Goal: Check status: Check status

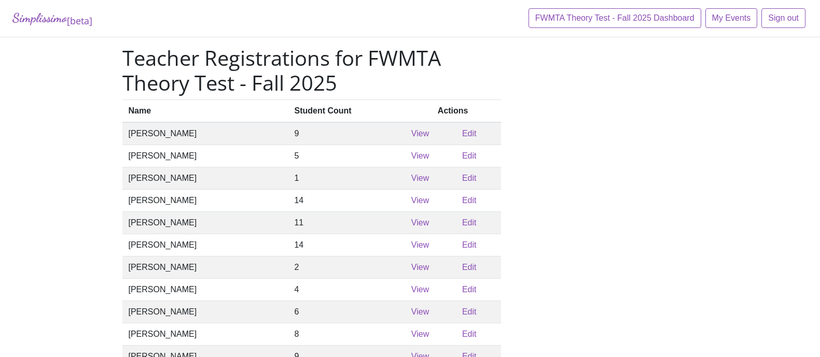
scroll to position [453, 0]
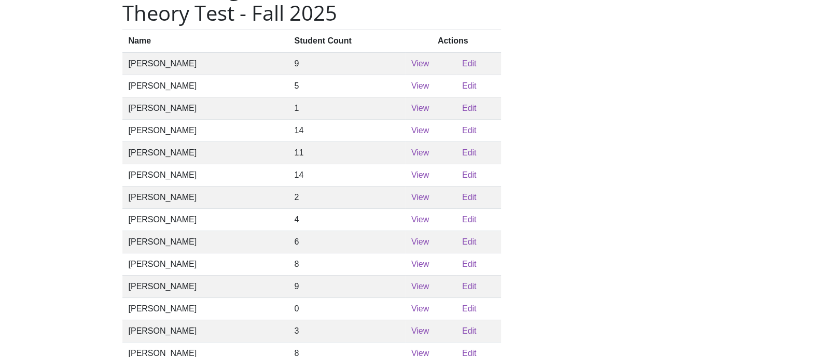
scroll to position [64, 0]
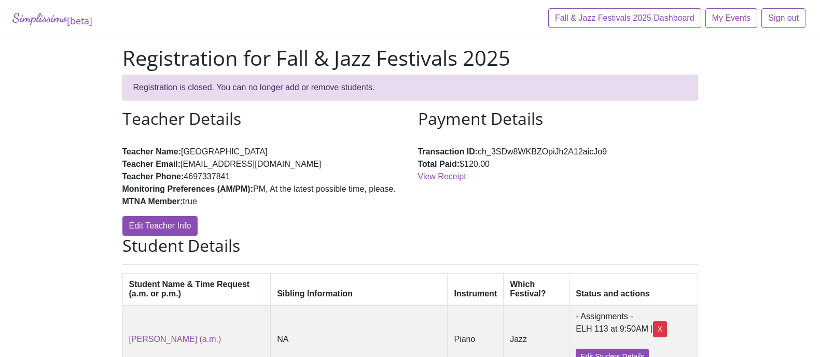
scroll to position [583, 0]
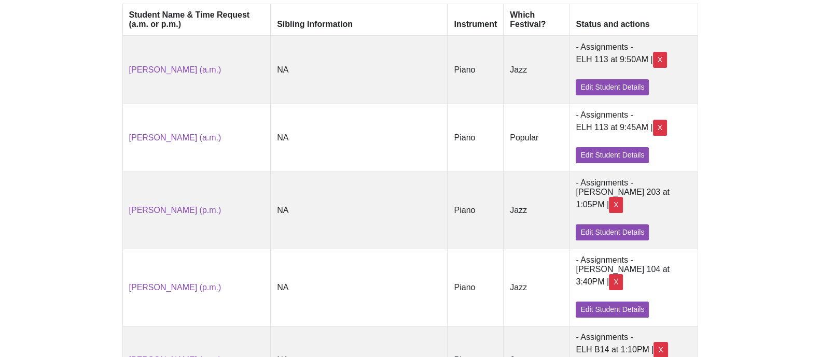
scroll to position [294, 0]
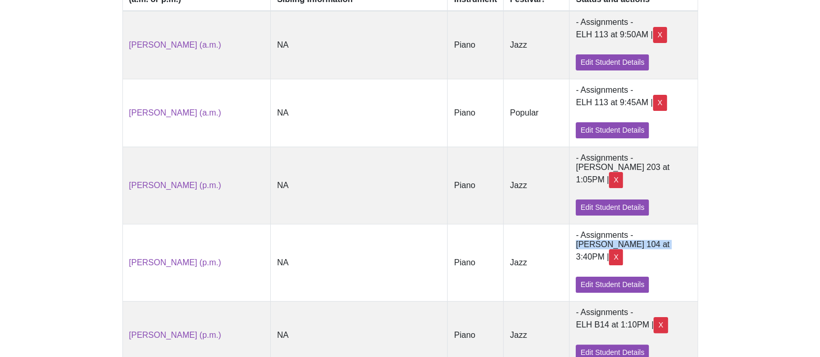
drag, startPoint x: 589, startPoint y: 242, endPoint x: 670, endPoint y: 239, distance: 81.4
click at [670, 239] on td "- Assignments - [PERSON_NAME] 104 at 3:40PM | X Edit Student Details" at bounding box center [633, 262] width 128 height 77
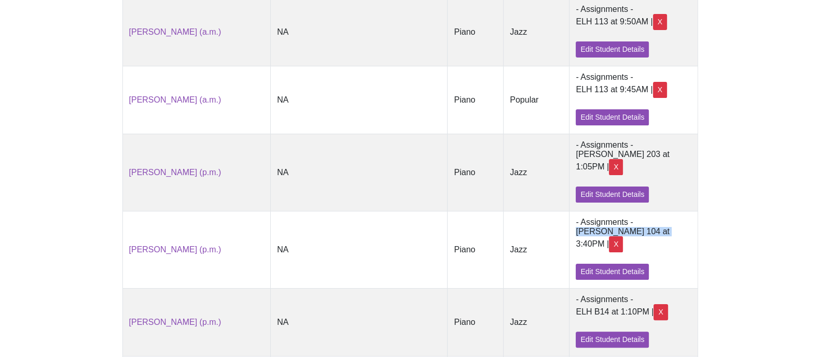
scroll to position [324, 0]
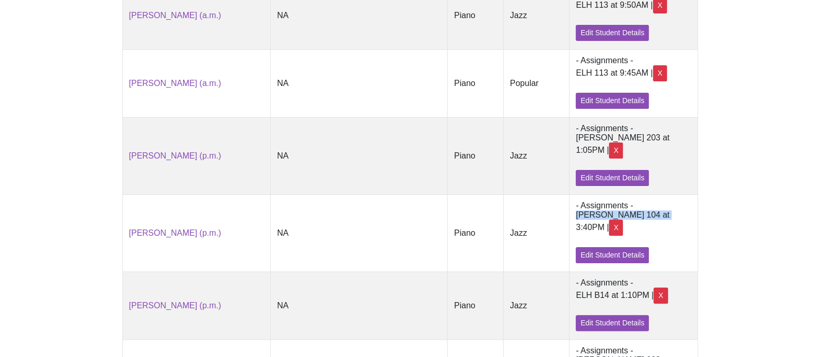
click at [590, 213] on td "- Assignments - [PERSON_NAME] 104 at 3:40PM | X Edit Student Details" at bounding box center [633, 232] width 128 height 77
drag, startPoint x: 591, startPoint y: 211, endPoint x: 612, endPoint y: 211, distance: 20.2
click at [612, 211] on div "[PERSON_NAME] 104 at 3:40PM | X" at bounding box center [632, 222] width 115 height 25
click at [738, 318] on div "Simplissimo [beta] Fall & Jazz Festivals 2025 Dashboard My Events Sign out Regi…" at bounding box center [410, 146] width 820 height 941
drag, startPoint x: 592, startPoint y: 205, endPoint x: 666, endPoint y: 208, distance: 73.2
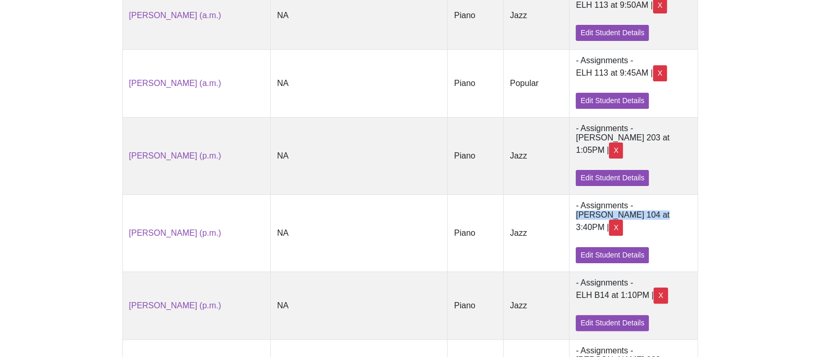
click at [666, 210] on div "[PERSON_NAME] 104 at 3:40PM | X" at bounding box center [632, 222] width 115 height 25
click at [749, 206] on div "Simplissimo [beta] Fall & Jazz Festivals 2025 Dashboard My Events Sign out Regi…" at bounding box center [410, 146] width 820 height 941
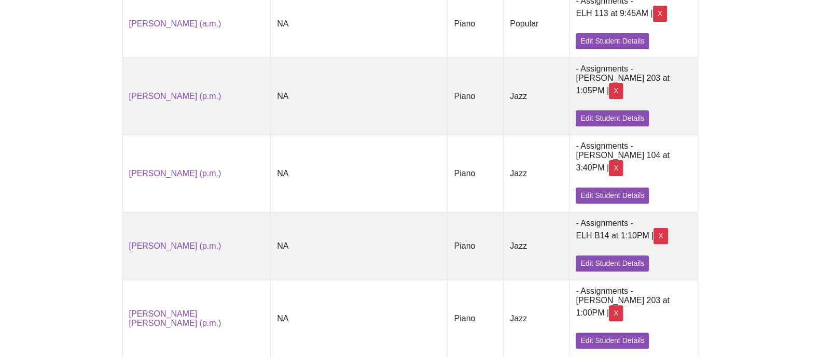
scroll to position [389, 0]
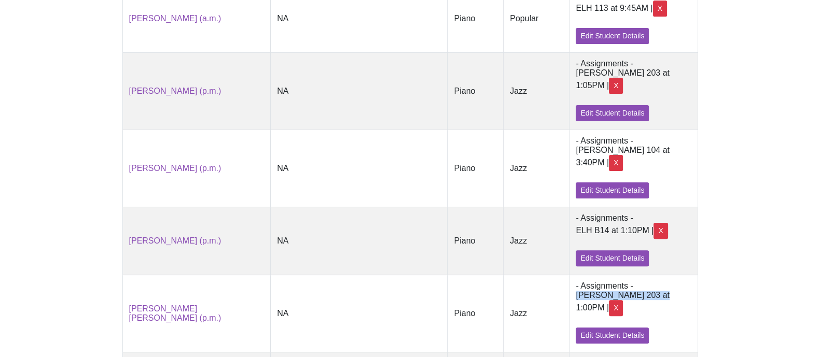
drag, startPoint x: 588, startPoint y: 284, endPoint x: 667, endPoint y: 285, distance: 78.8
click at [667, 285] on td "- Assignments - [PERSON_NAME] 203 at 1:00PM | X Edit Student Details" at bounding box center [633, 313] width 128 height 77
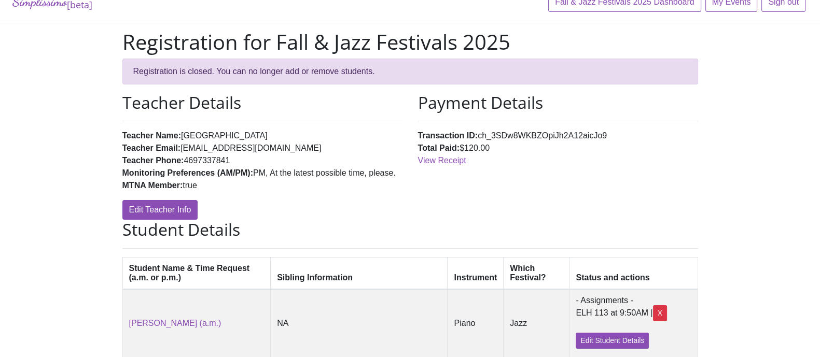
scroll to position [0, 0]
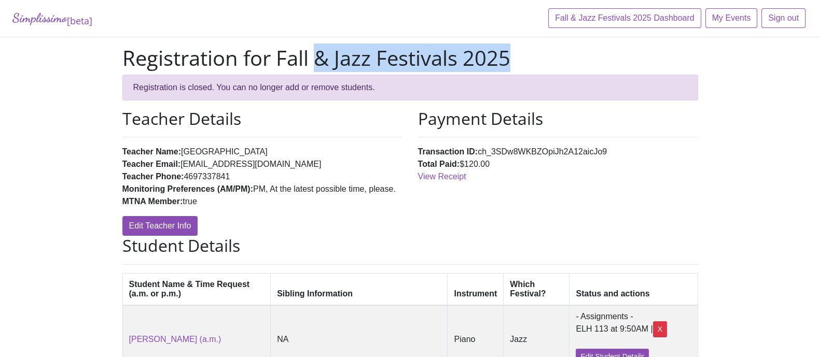
drag, startPoint x: 368, startPoint y: 54, endPoint x: 625, endPoint y: 82, distance: 258.1
click at [624, 53] on h1 "Registration for Fall & Jazz Festivals 2025" at bounding box center [409, 58] width 575 height 25
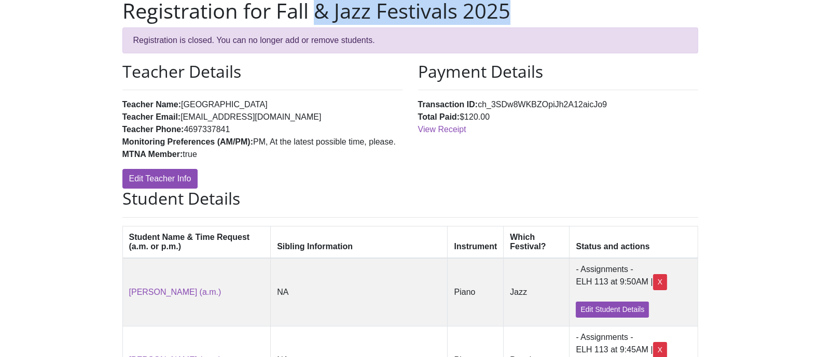
scroll to position [64, 0]
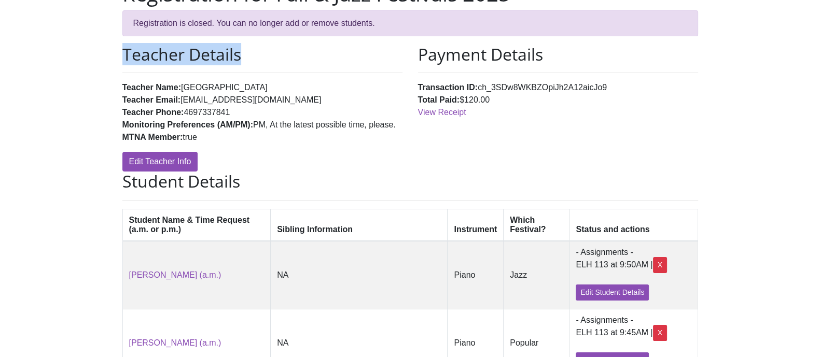
drag, startPoint x: 123, startPoint y: 88, endPoint x: 236, endPoint y: 65, distance: 115.3
click at [236, 65] on div "Teacher Details Teacher Name: Sun Park Teacher Email: sunpark0404@gmail.com Tea…" at bounding box center [262, 108] width 295 height 127
drag, startPoint x: 412, startPoint y: 92, endPoint x: 490, endPoint y: 97, distance: 77.9
click at [490, 97] on div "Payment Details Transaction ID: ch_3SDw8WKBZOpiJh2A12aicJo9 Total Paid: $120.00…" at bounding box center [557, 108] width 295 height 127
drag, startPoint x: 738, startPoint y: 147, endPoint x: 648, endPoint y: 162, distance: 91.4
